Goal: Navigation & Orientation: Find specific page/section

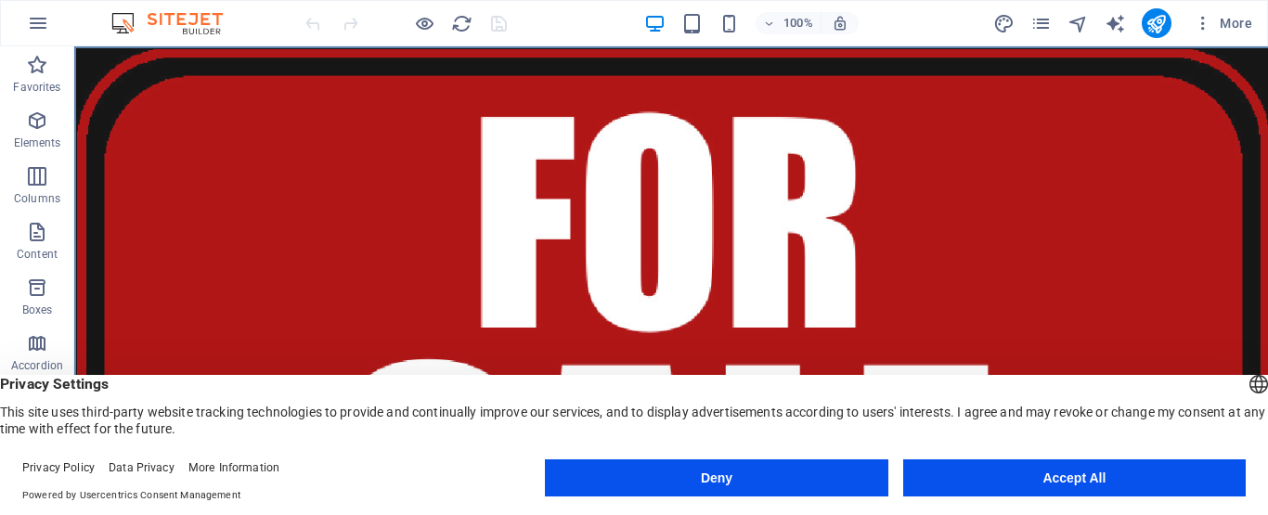
click at [1054, 473] on button "Accept All" at bounding box center [1074, 477] width 342 height 37
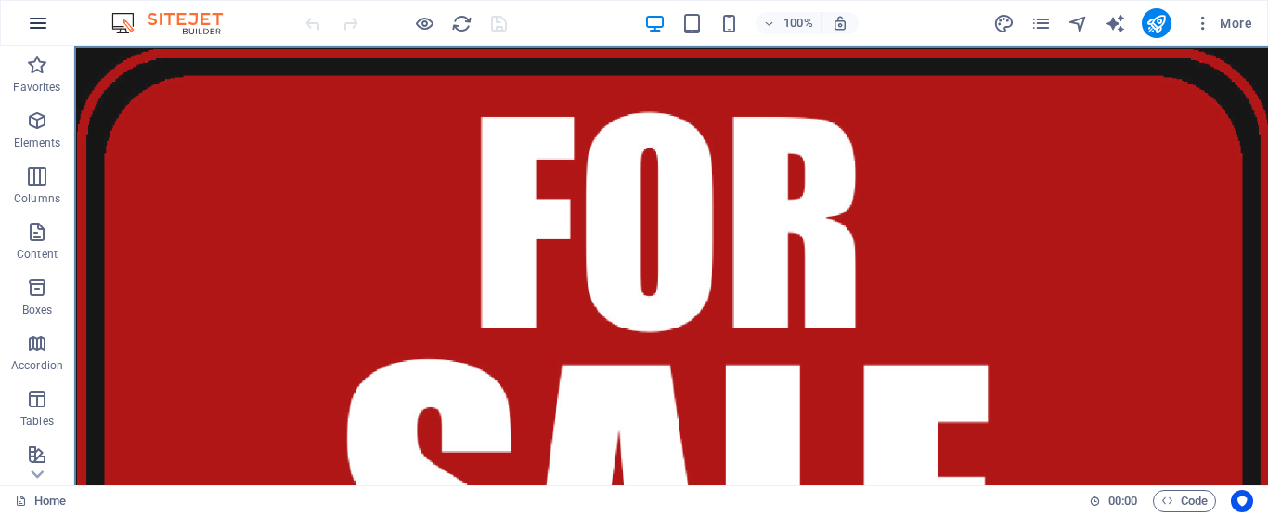
click at [39, 21] on icon "button" at bounding box center [38, 23] width 22 height 22
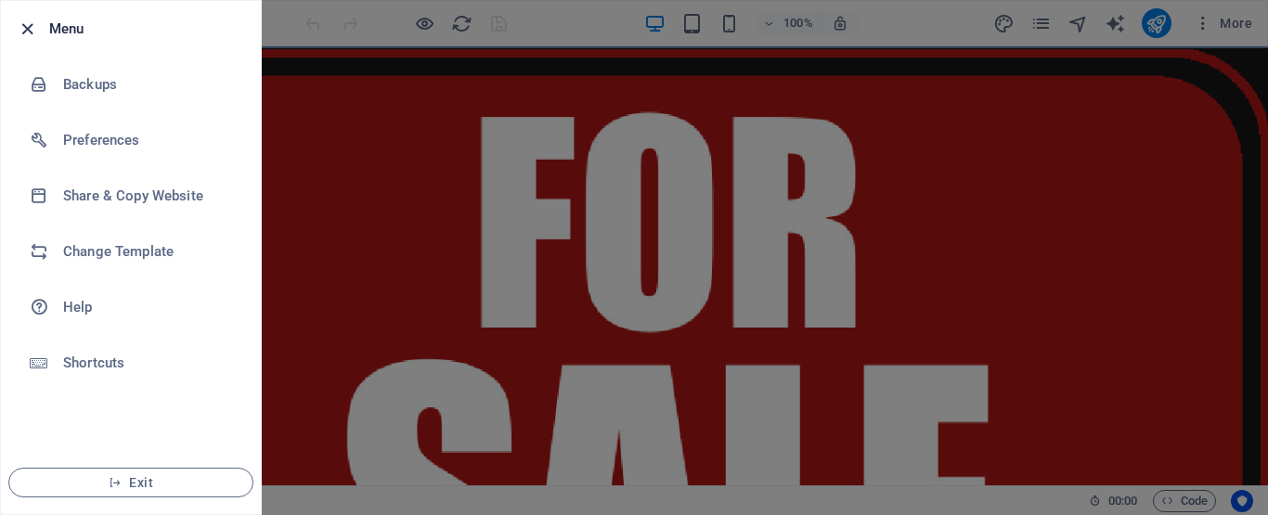
click at [28, 27] on icon "button" at bounding box center [27, 29] width 21 height 21
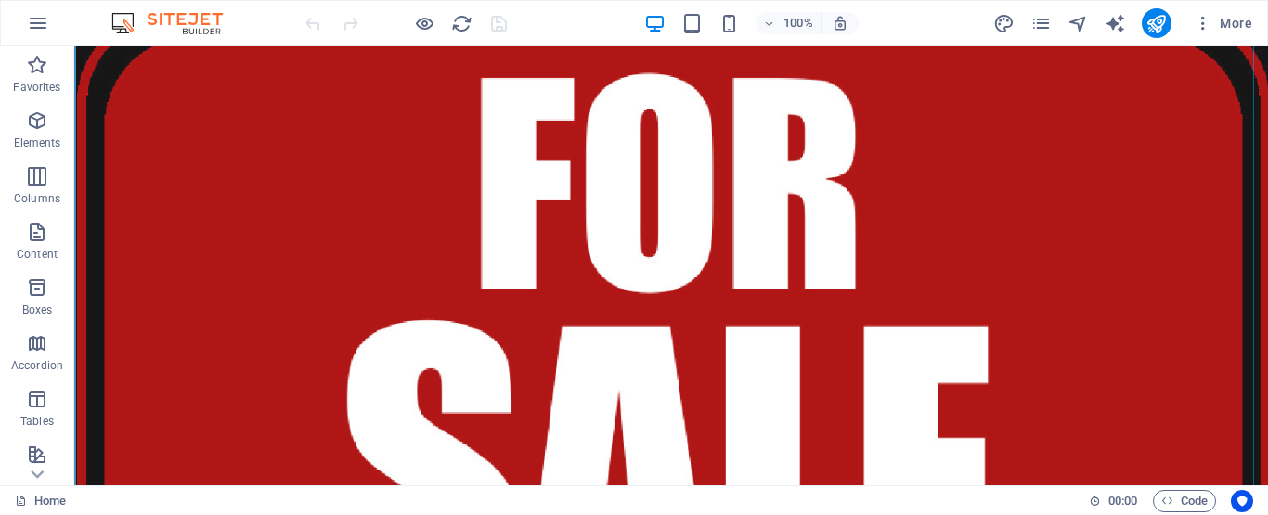
scroll to position [40, 0]
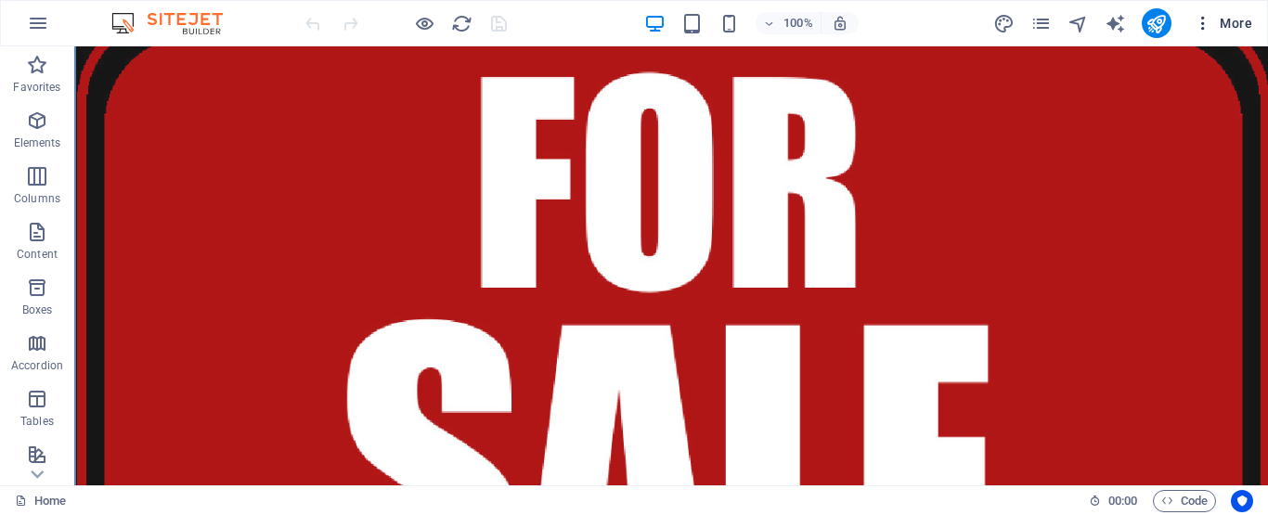
click at [1205, 26] on icon "button" at bounding box center [1202, 23] width 19 height 19
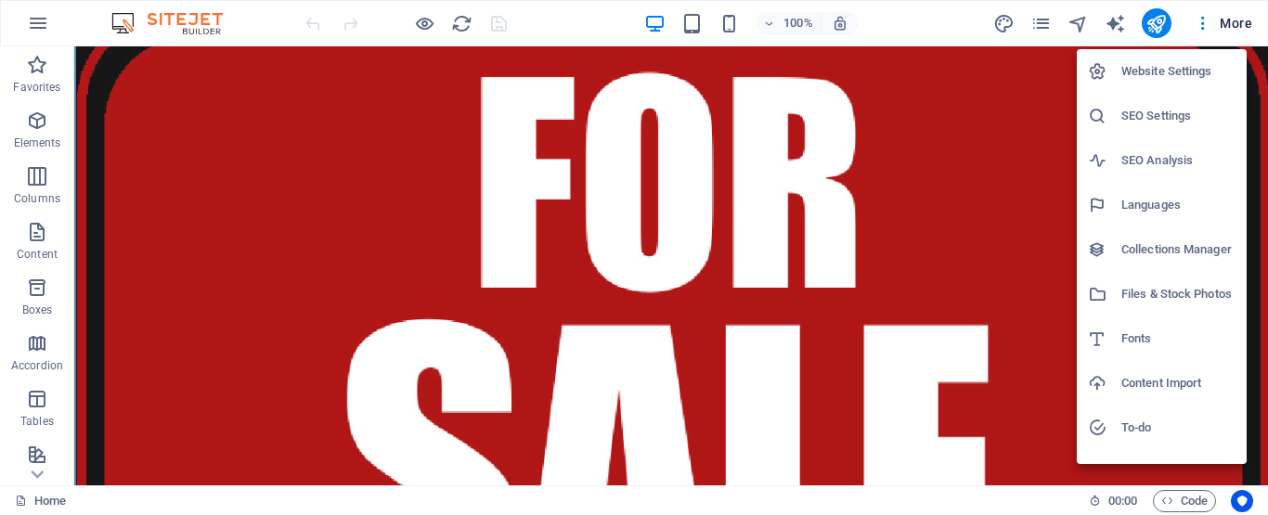
click at [1173, 67] on h6 "Website Settings" at bounding box center [1178, 71] width 114 height 22
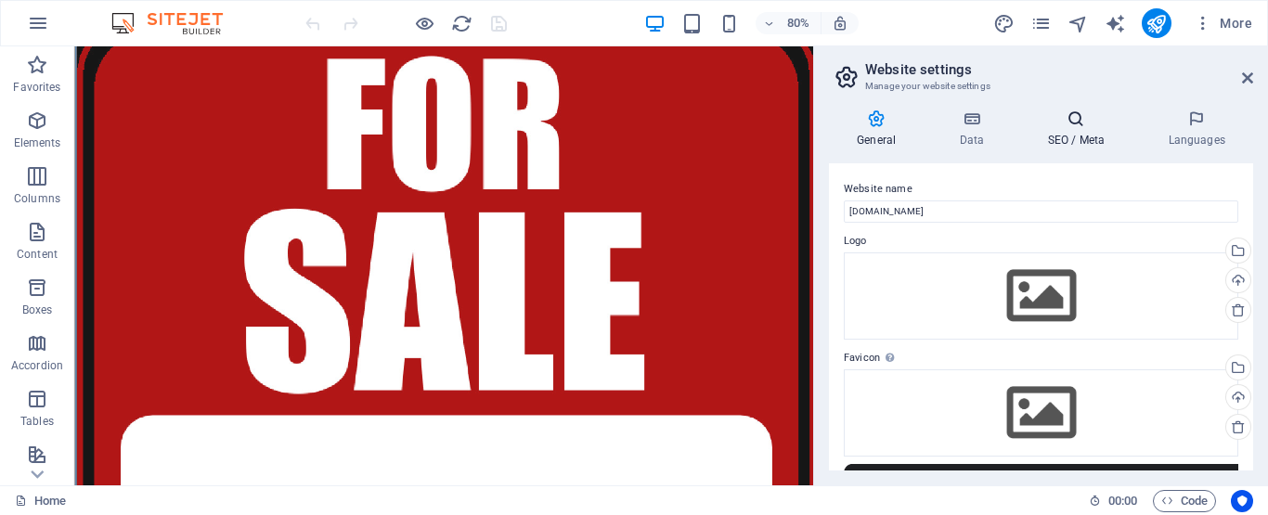
click at [1071, 120] on icon at bounding box center [1075, 119] width 113 height 19
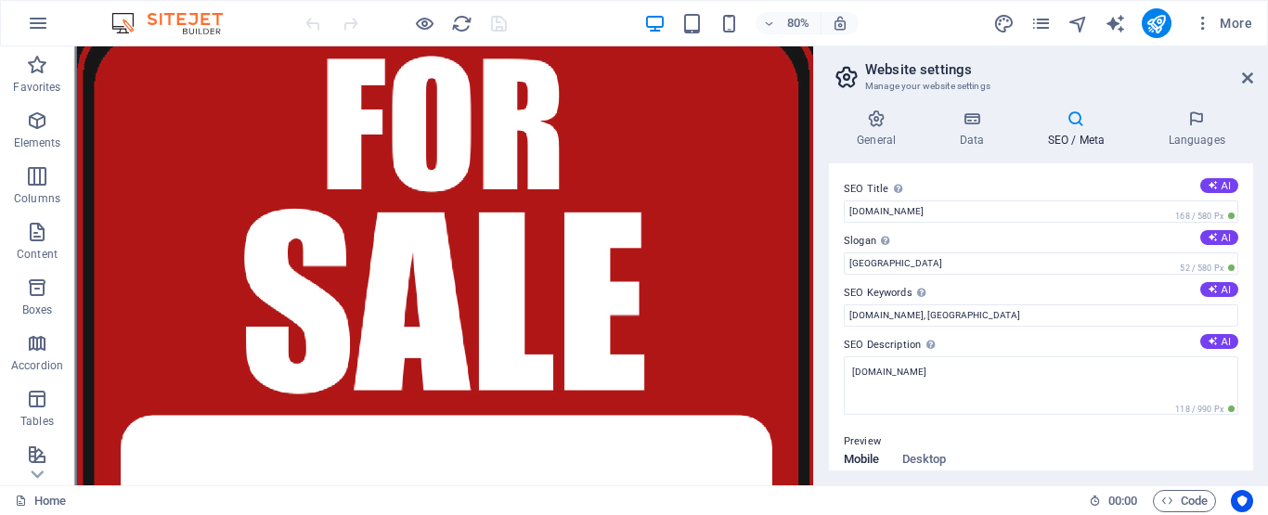
click at [1071, 120] on icon at bounding box center [1075, 119] width 113 height 19
click at [41, 16] on icon "button" at bounding box center [38, 23] width 22 height 22
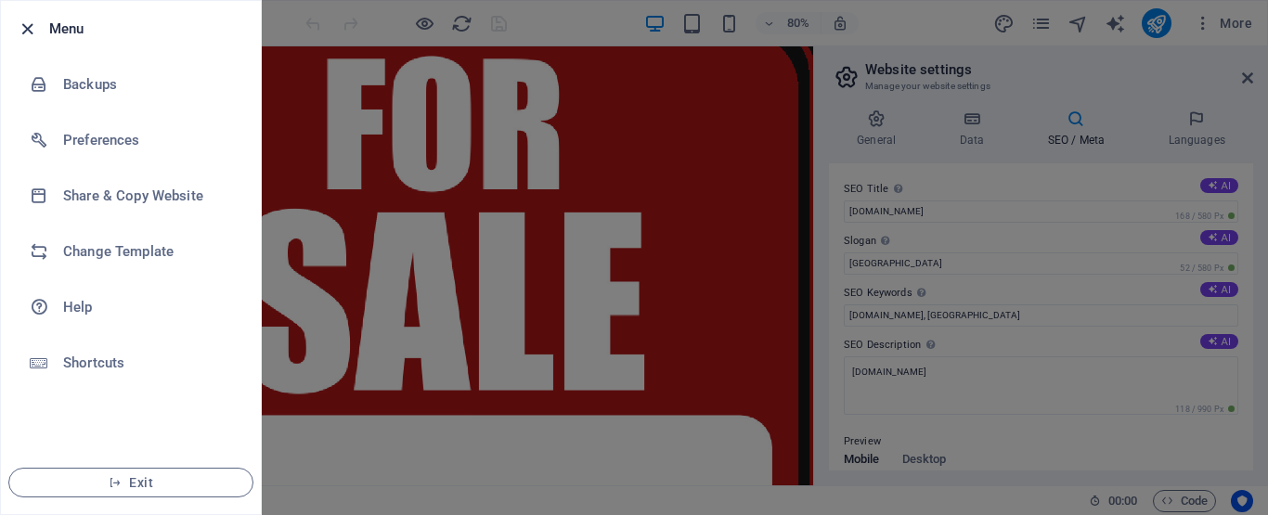
click at [19, 26] on icon "button" at bounding box center [27, 29] width 21 height 21
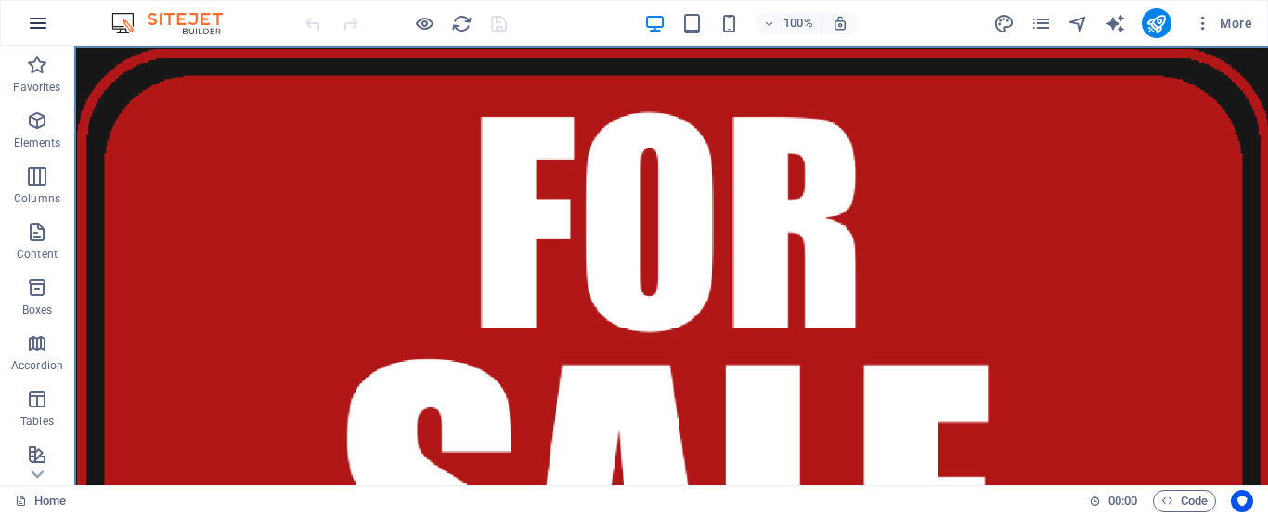
click at [36, 21] on icon "button" at bounding box center [38, 23] width 22 height 22
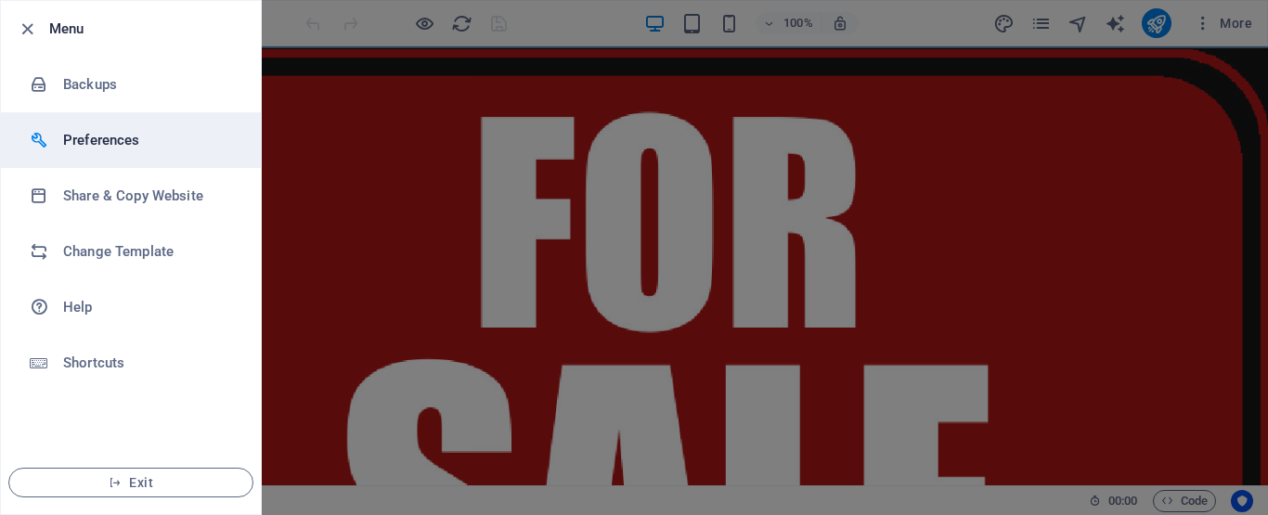
click at [87, 135] on h6 "Preferences" at bounding box center [149, 140] width 172 height 22
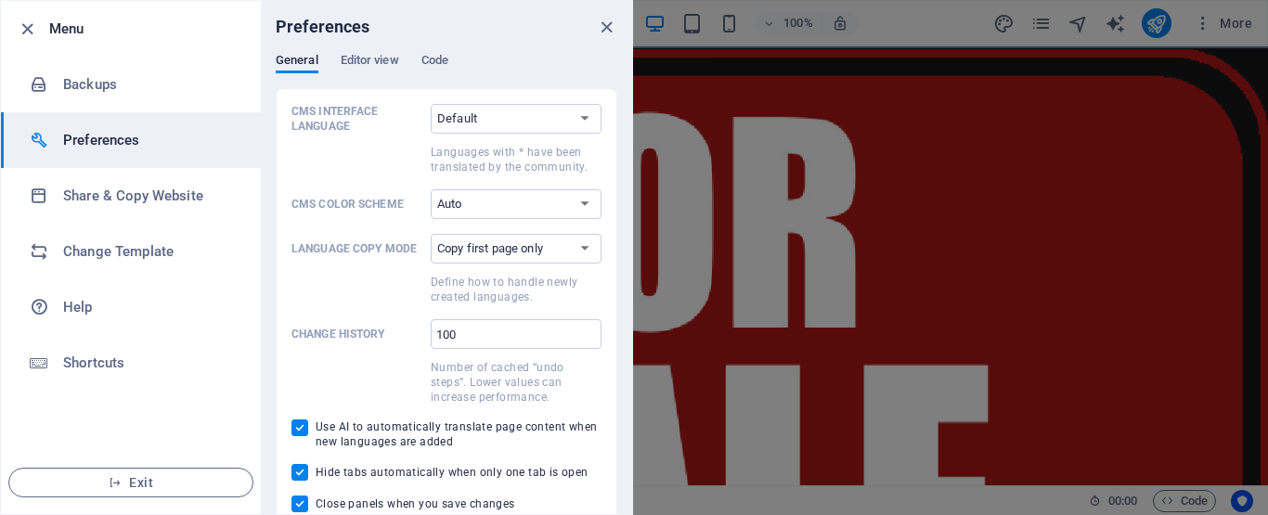
scroll to position [14, 0]
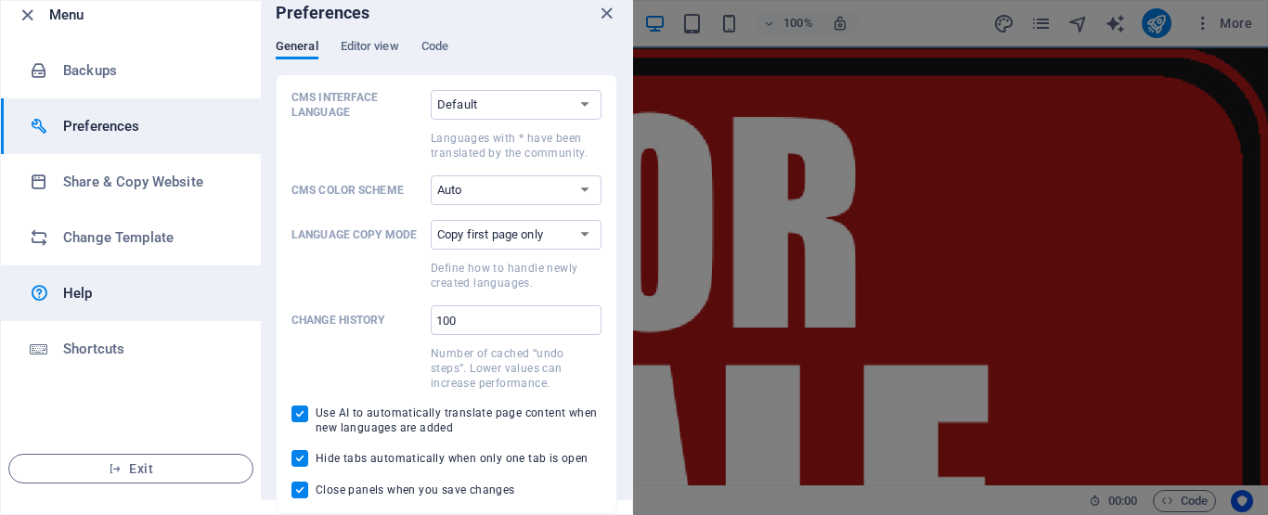
click at [83, 294] on h6 "Help" at bounding box center [149, 293] width 172 height 22
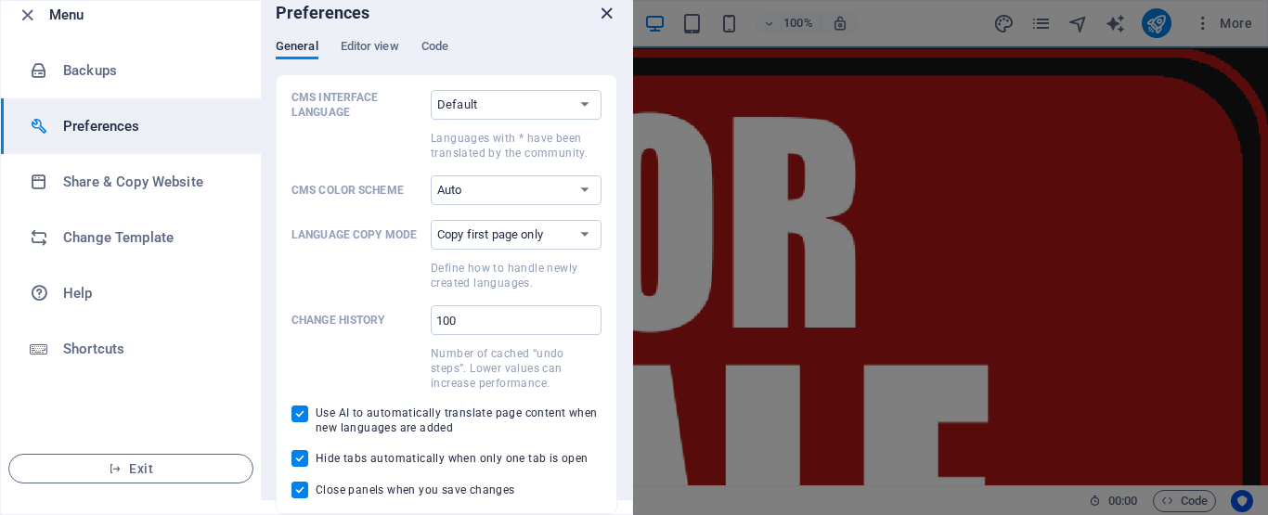
click at [605, 15] on icon "close" at bounding box center [606, 13] width 21 height 21
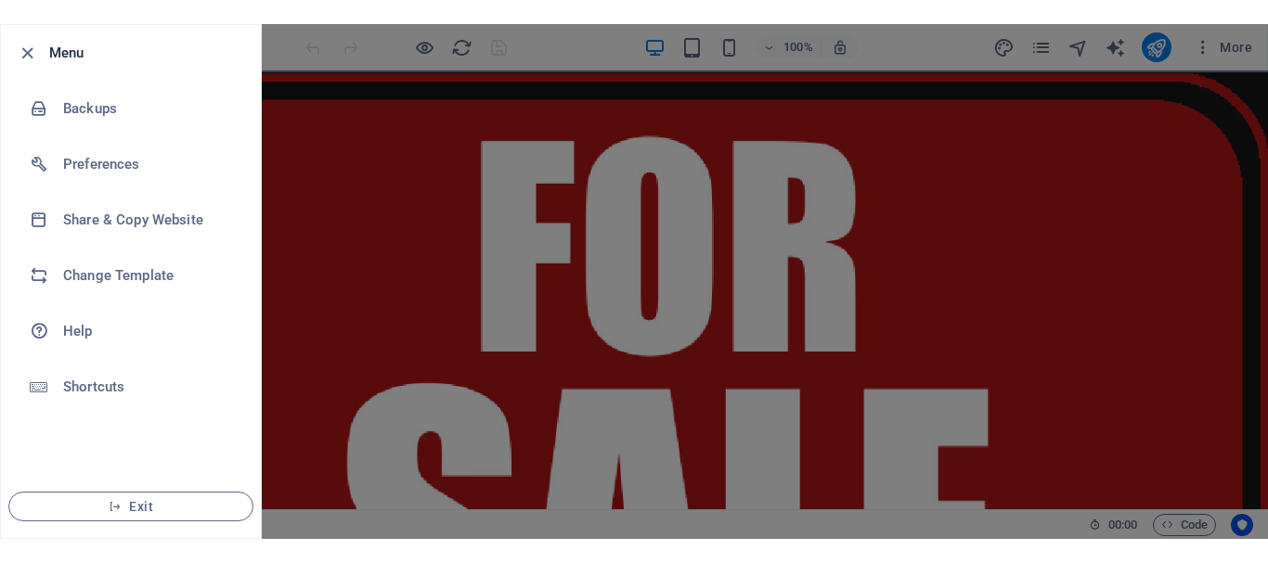
scroll to position [0, 0]
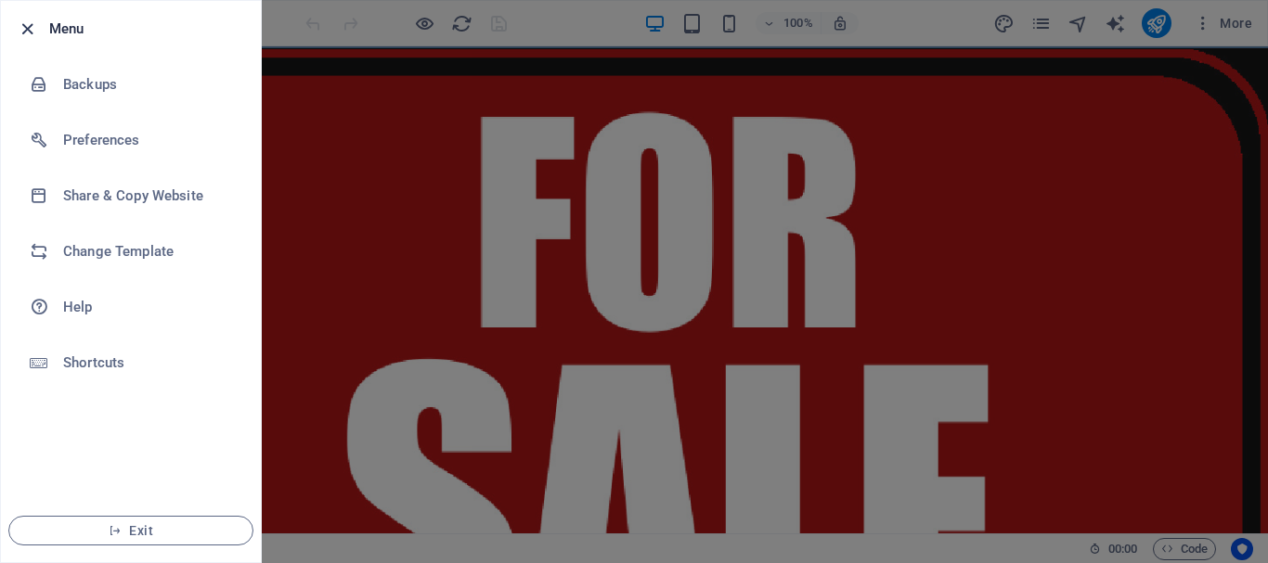
click at [36, 25] on icon "button" at bounding box center [27, 29] width 21 height 21
